Goal: Find specific page/section: Find specific page/section

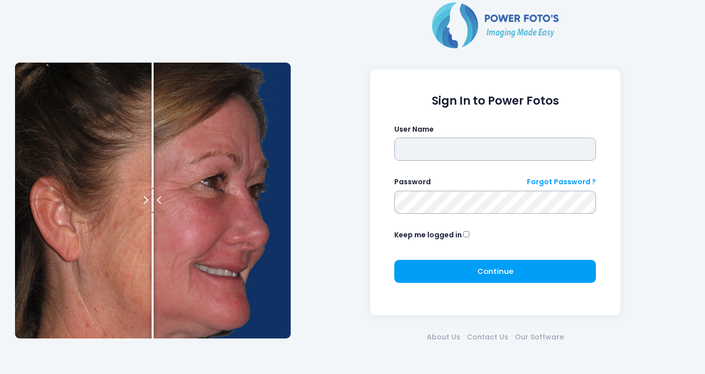
type input "********"
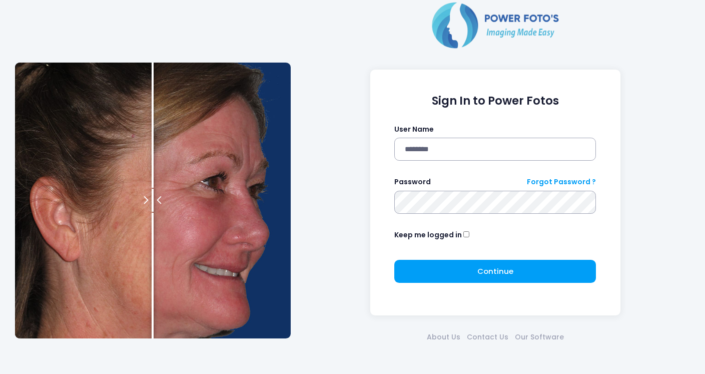
click button "submit" at bounding box center [0, 0] width 0 height 0
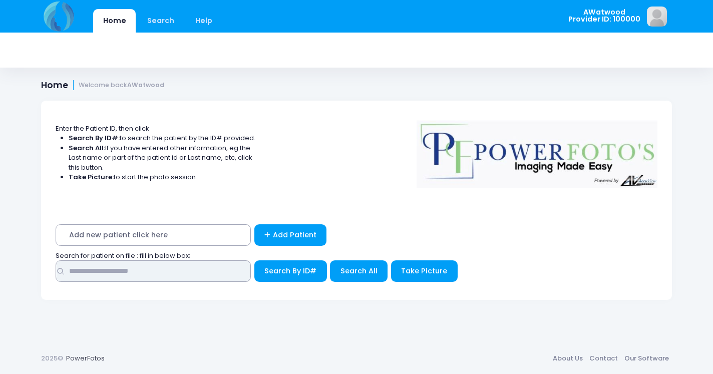
click at [81, 273] on input "text" at bounding box center [153, 271] width 195 height 22
type input "******"
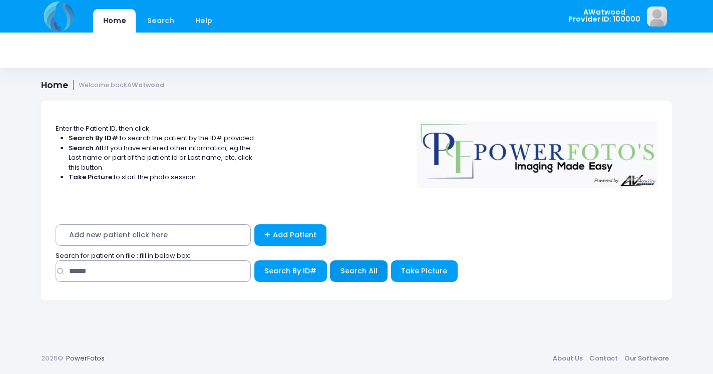
click at [344, 272] on span "Search All" at bounding box center [358, 271] width 37 height 10
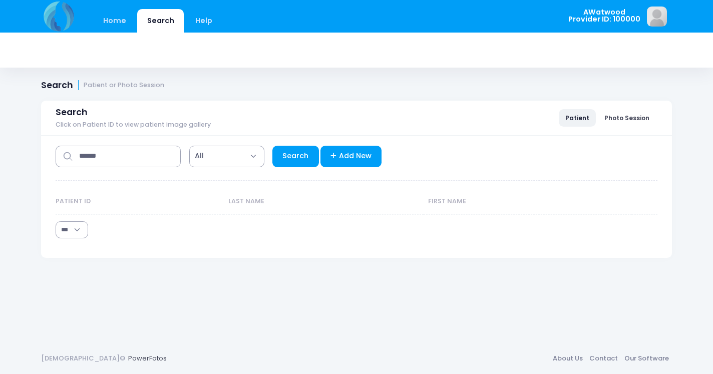
select select "***"
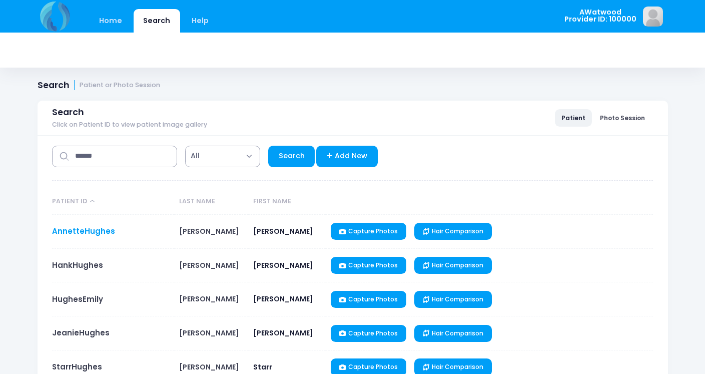
click at [99, 233] on link "AnnetteHughes" at bounding box center [83, 231] width 63 height 11
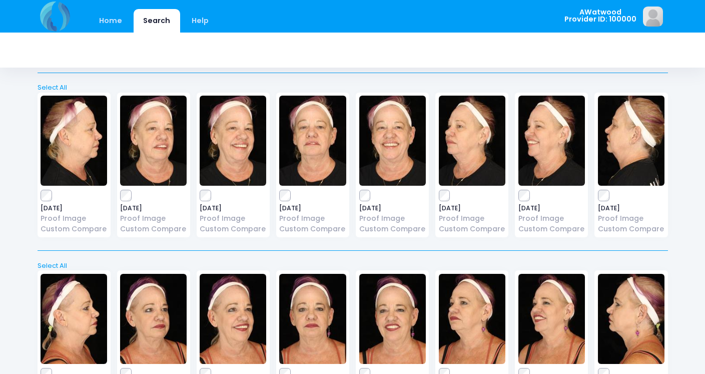
scroll to position [208, 0]
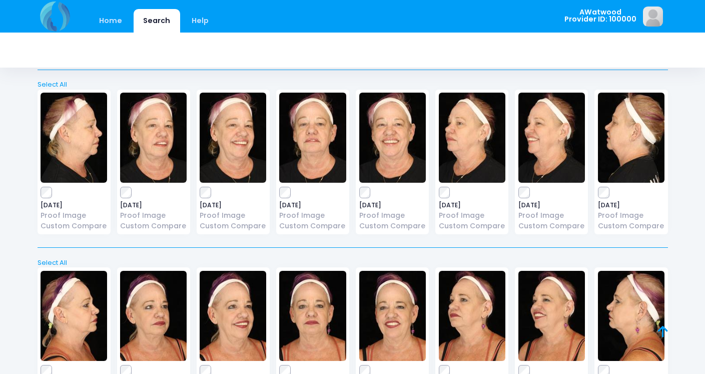
click at [314, 126] on img at bounding box center [312, 138] width 67 height 90
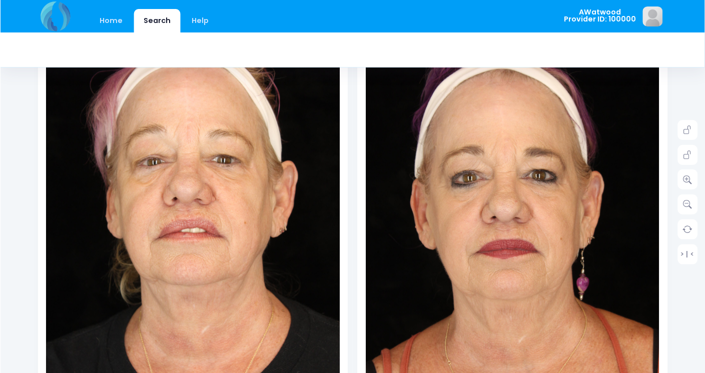
scroll to position [157, 0]
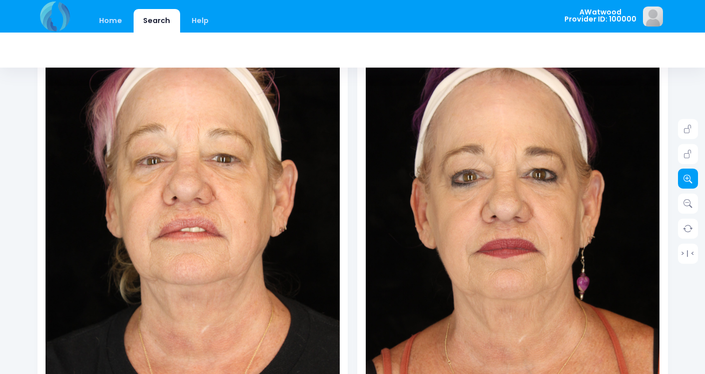
click at [690, 174] on icon at bounding box center [688, 178] width 9 height 9
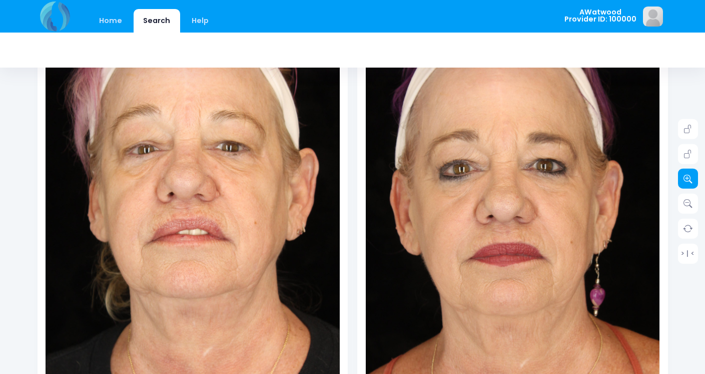
click at [690, 174] on icon at bounding box center [688, 178] width 9 height 9
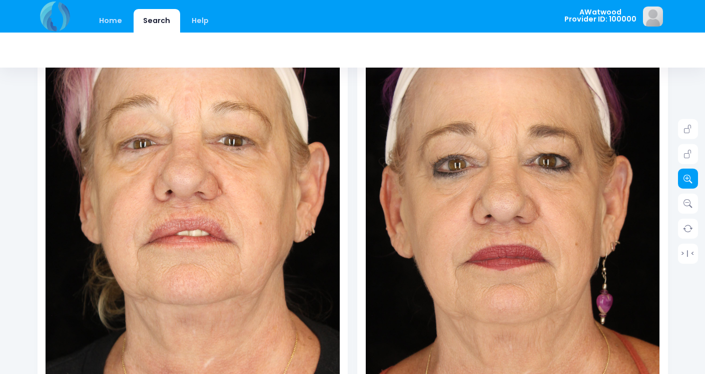
click at [690, 174] on icon at bounding box center [688, 178] width 9 height 9
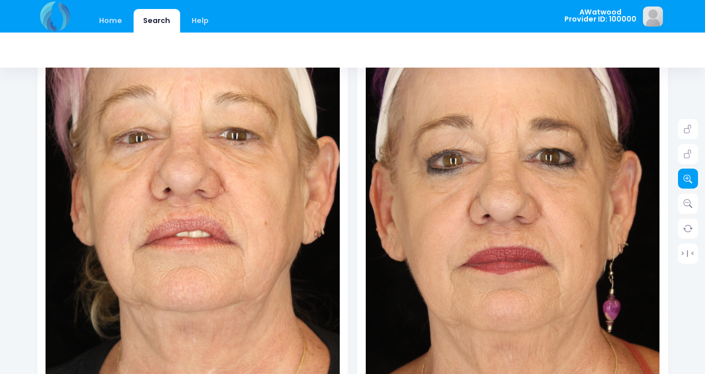
click at [690, 174] on icon at bounding box center [688, 178] width 9 height 9
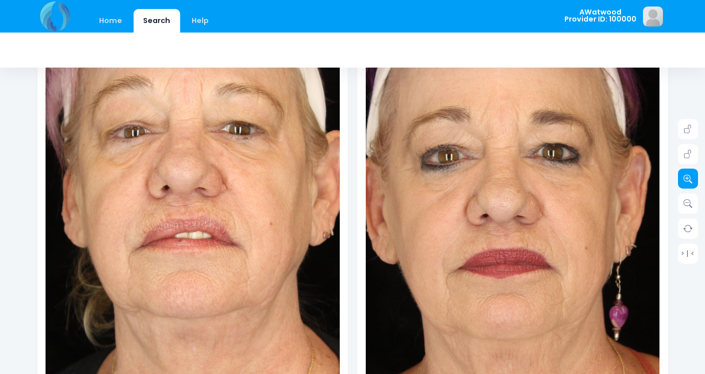
click at [690, 174] on icon at bounding box center [688, 178] width 9 height 9
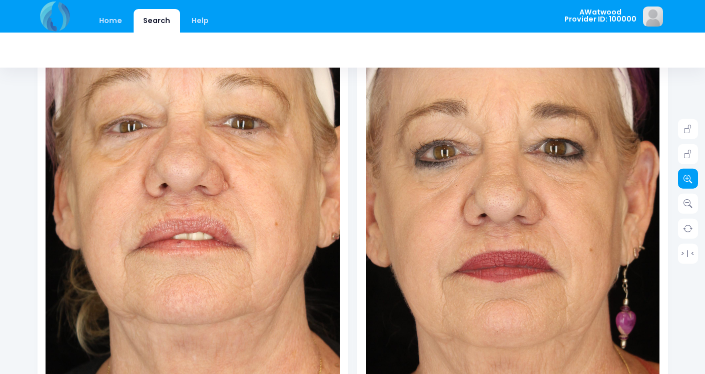
click at [690, 174] on icon at bounding box center [688, 178] width 9 height 9
